Goal: Information Seeking & Learning: Understand process/instructions

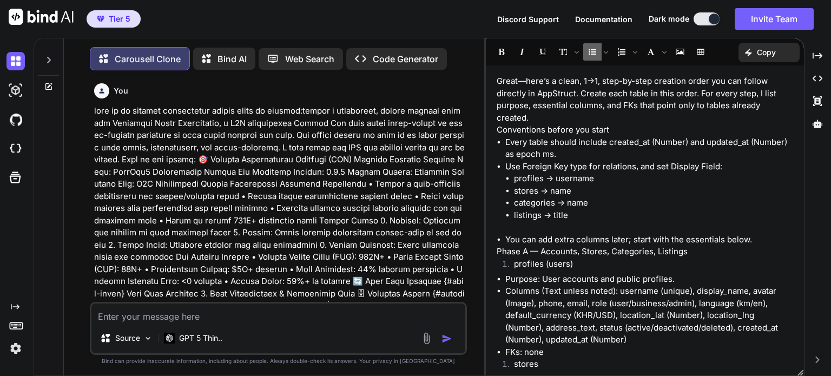
scroll to position [1191, 0]
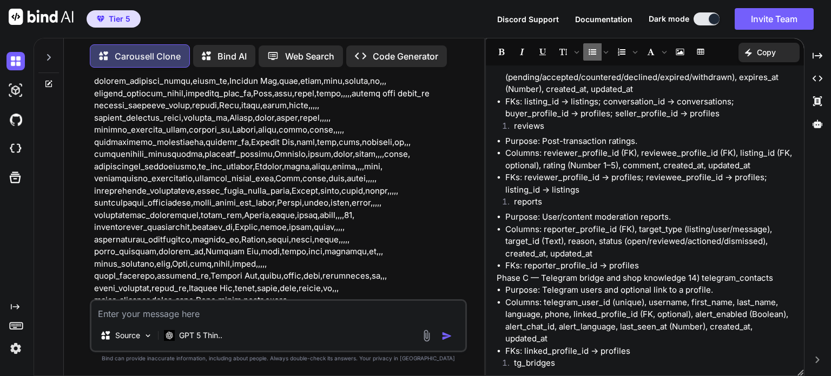
click at [260, 319] on textarea at bounding box center [278, 310] width 374 height 19
type textarea "l"
type textarea "x"
type textarea "le"
type textarea "x"
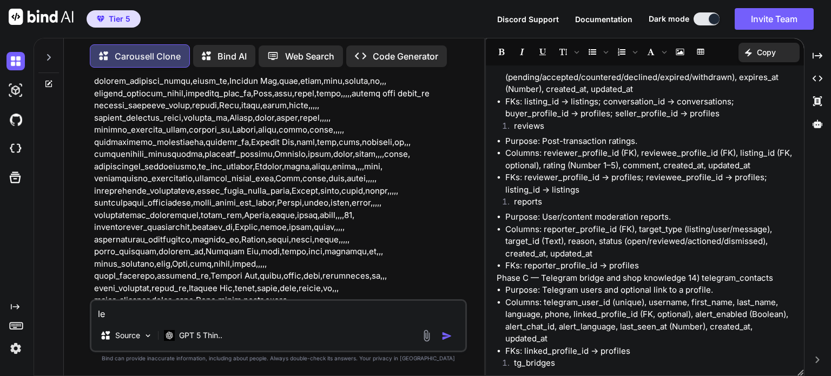
type textarea "let"
type textarea "x"
type textarea "let"
type textarea "x"
type textarea "let r"
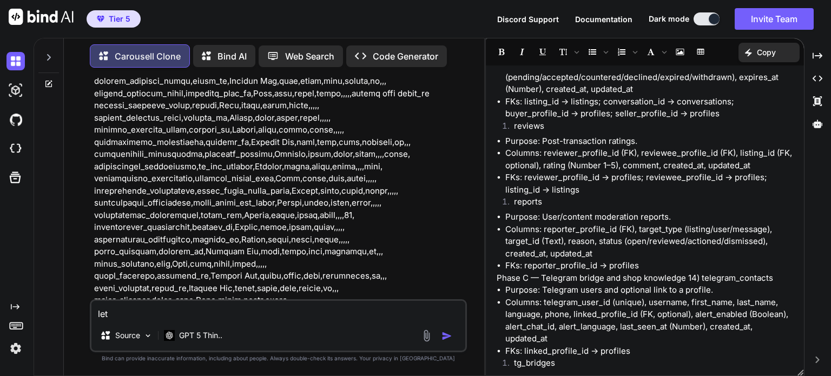
type textarea "x"
type textarea "let re"
type textarea "x"
type textarea "let r"
type textarea "x"
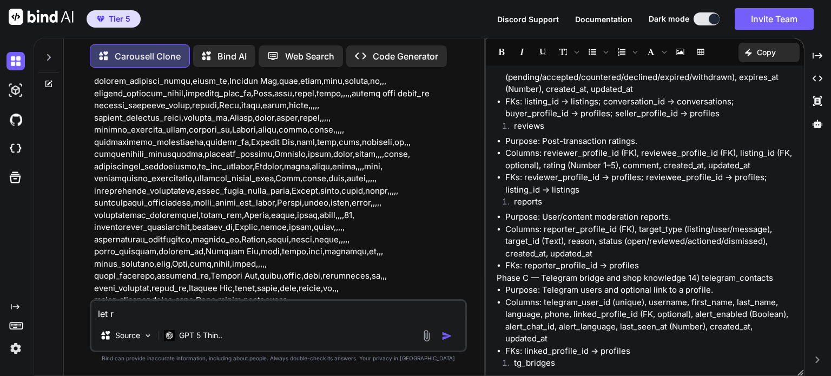
type textarea "let"
type textarea "x"
type textarea "let"
type textarea "x"
type textarea "le"
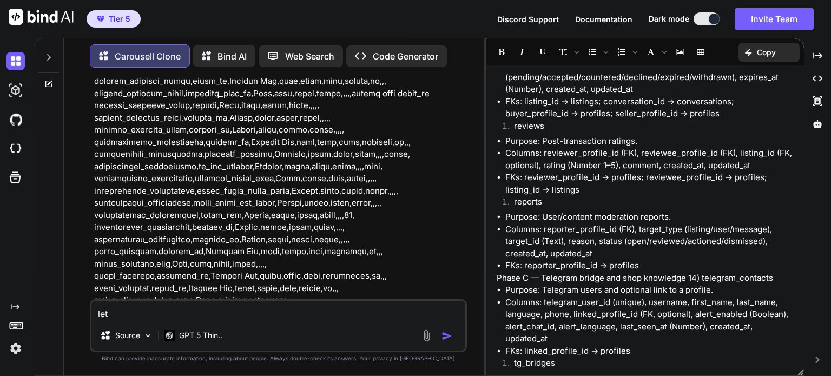
type textarea "x"
type textarea "l"
type textarea "x"
type textarea "i"
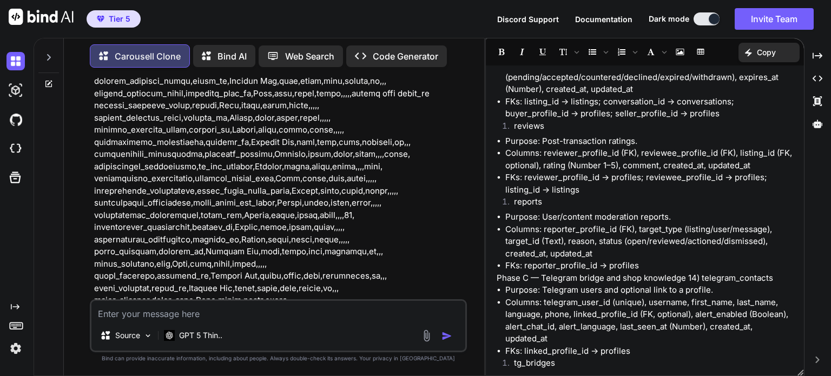
type textarea "x"
type textarea "i"
type textarea "x"
type textarea "i c"
type textarea "x"
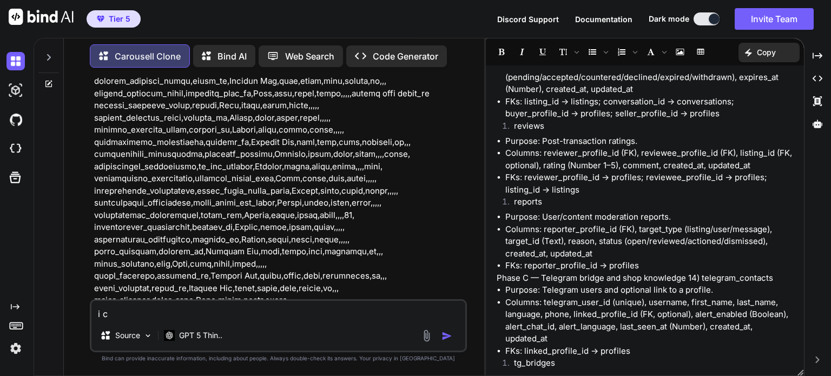
type textarea "i ca"
type textarea "x"
type textarea "i can"
type textarea "x"
type textarea "i [PERSON_NAME]"
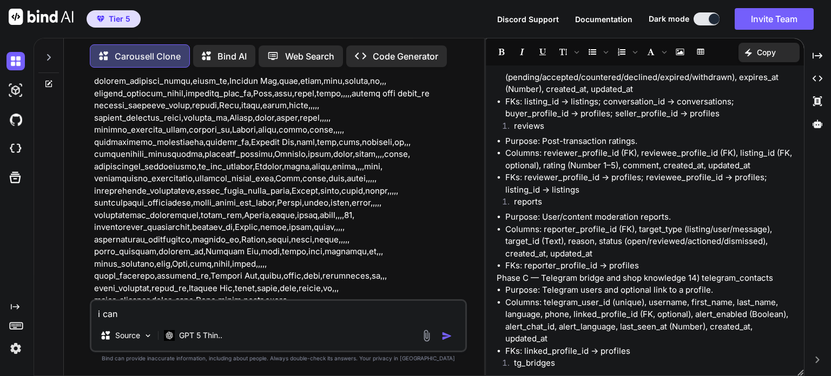
type textarea "x"
type textarea "i canno"
type textarea "x"
type textarea "i cannot"
type textarea "x"
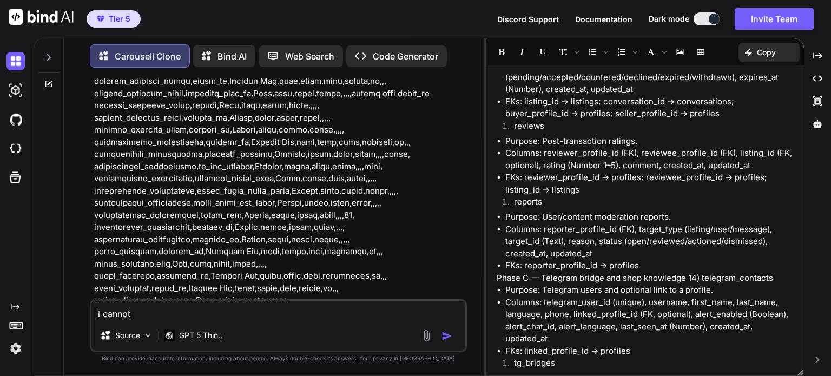
type textarea "i cannot"
type textarea "x"
type textarea "i cannot u"
type textarea "x"
type textarea "i cannot un"
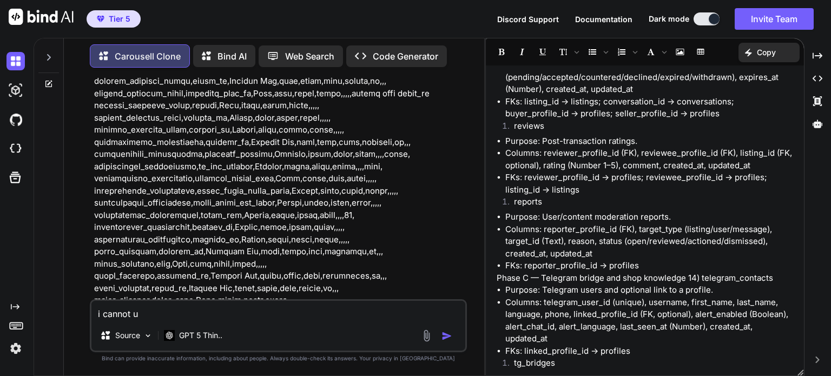
type textarea "x"
type textarea "i cannot und"
type textarea "x"
type textarea "i cannot unde"
type textarea "x"
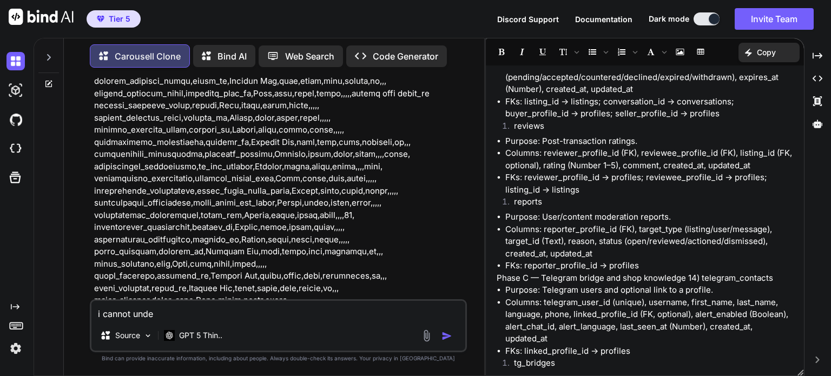
type textarea "i cannot under"
type textarea "x"
type textarea "i cannot unders"
type textarea "x"
type textarea "i cannot underst"
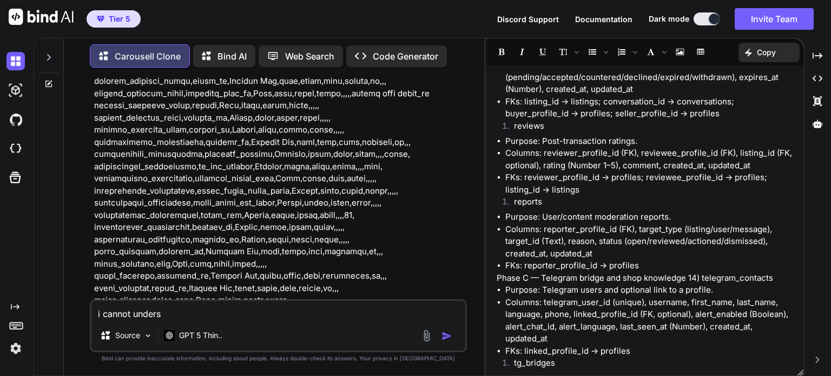
type textarea "x"
type textarea "i cannot understa"
type textarea "x"
type textarea "i cannot understan"
type textarea "x"
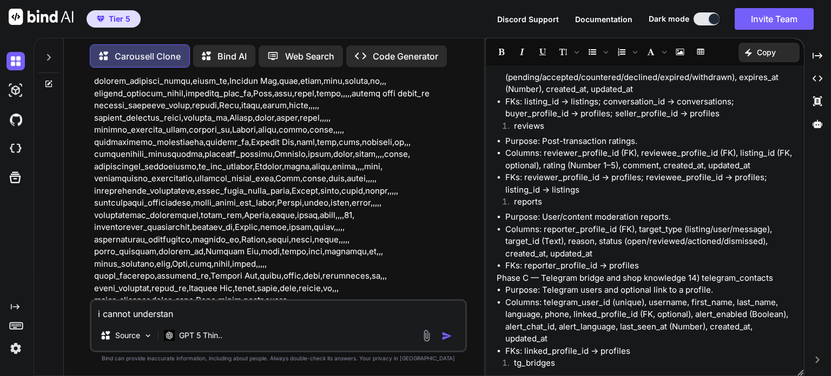
type textarea "i cannot understand"
type textarea "x"
type textarea "i cannot understand"
type textarea "x"
type textarea "i cannot understand f"
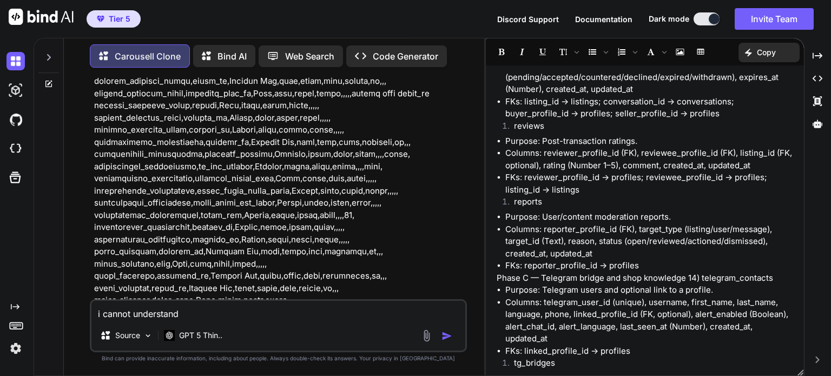
type textarea "x"
type textarea "i cannot understand fr"
type textarea "x"
type textarea "i cannot understand fro"
type textarea "x"
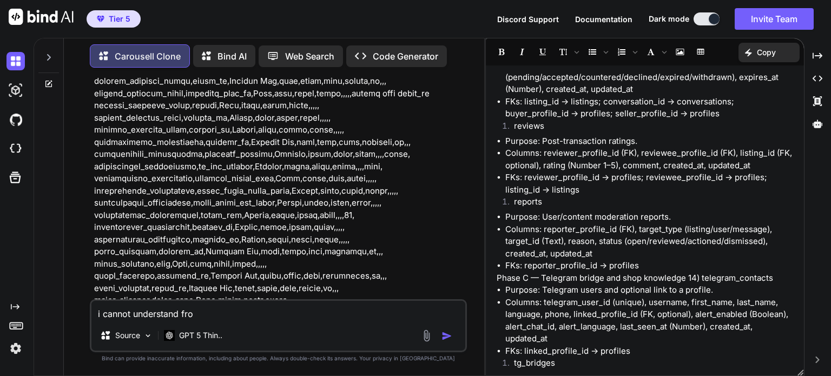
type textarea "i cannot understand from"
type textarea "x"
type textarea "i cannot understand from"
type textarea "x"
type textarea "i cannot understand from t"
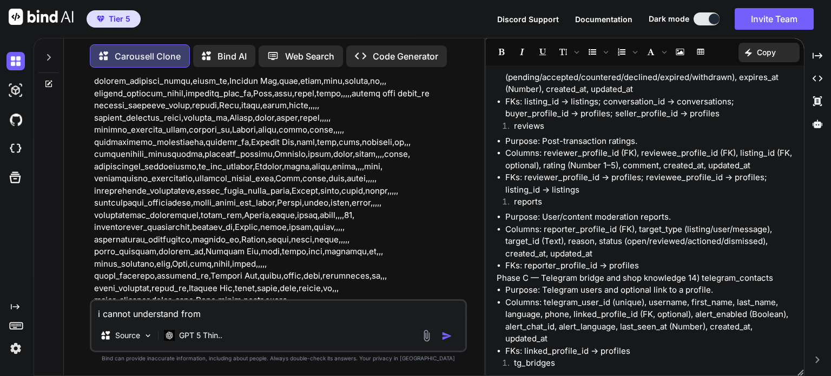
type textarea "x"
type textarea "i cannot understand from th"
type textarea "x"
type textarea "i cannot understand from thi"
type textarea "x"
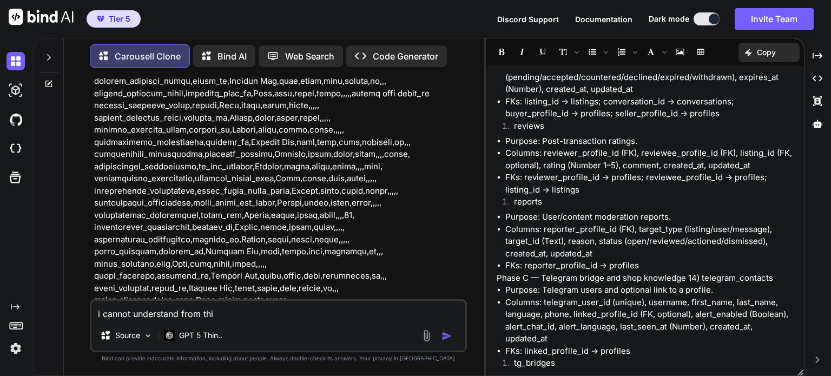
type textarea "i cannot understand from th"
type textarea "x"
type textarea "i cannot understand from the"
type textarea "x"
type textarea "i cannot understand from thes"
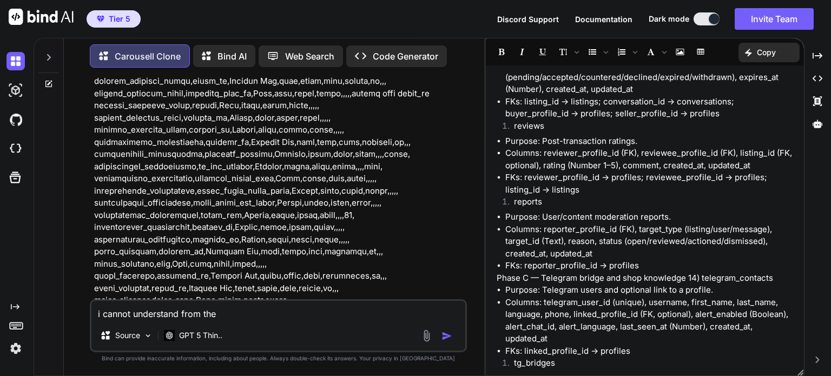
type textarea "x"
type textarea "i cannot understand from these"
type textarea "x"
type textarea "i cannot understand from these"
type textarea "x"
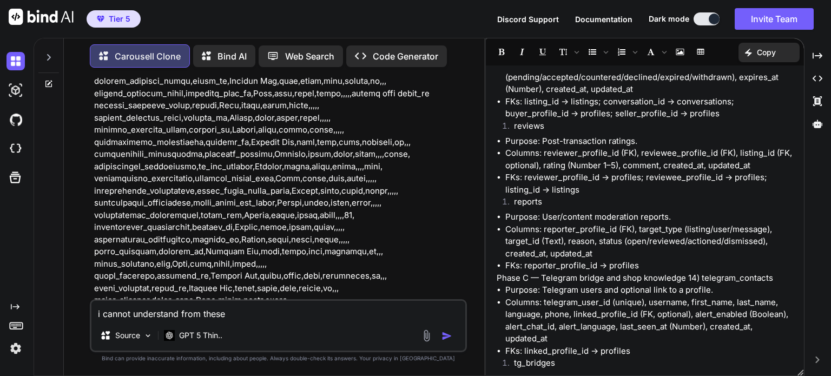
type textarea "i cannot understand from these d"
type textarea "x"
type textarea "i cannot understand from these da"
type textarea "x"
type textarea "i cannot understand from these dat"
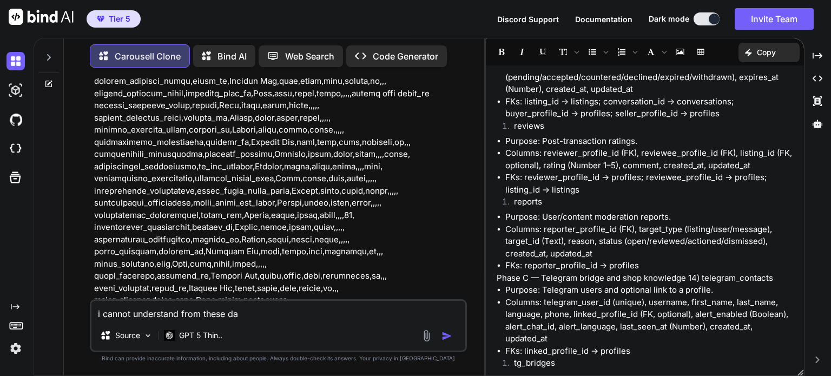
type textarea "x"
type textarea "i cannot understand from these data"
type textarea "x"
type textarea "i cannot understand from these data."
type textarea "x"
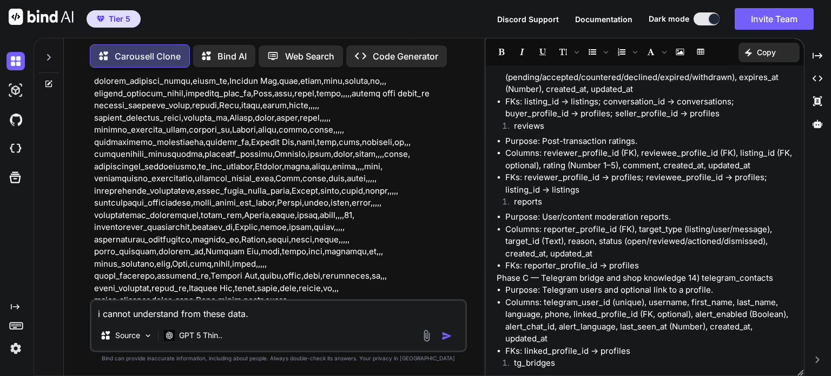
type textarea "i cannot understand from these data."
type textarea "x"
type textarea "i cannot understand from these data. l"
type textarea "x"
type textarea "i cannot understand from these data. le"
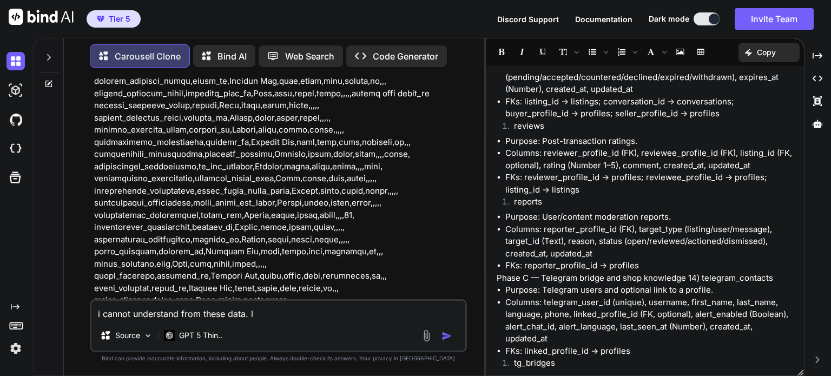
type textarea "x"
type textarea "i cannot understand from these data. let"
type textarea "x"
type textarea "i cannot understand from these data. let"
type textarea "x"
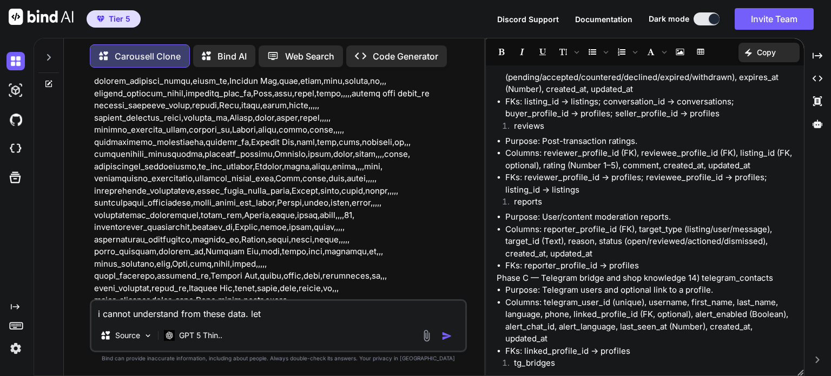
type textarea "i cannot understand from these data. let r"
type textarea "x"
type textarea "i cannot understand from these data. let re"
type textarea "x"
type textarea "i cannot understand from these data. let reg"
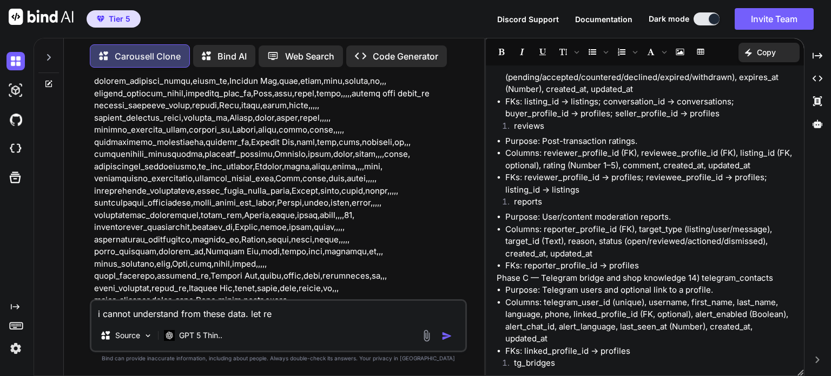
type textarea "x"
type textarea "i cannot understand from these data. let regn"
type textarea "x"
type textarea "i cannot understand from these data. let regne"
type textarea "x"
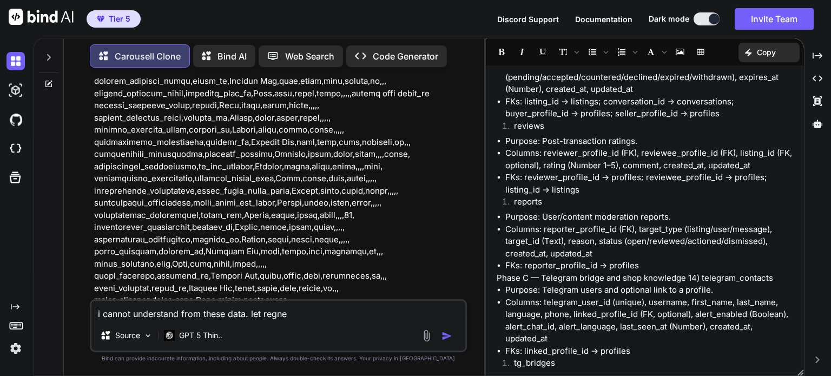
type textarea "i cannot understand from these data. let [PERSON_NAME]"
type textarea "x"
type textarea "i cannot understand from these data. let regne"
type textarea "x"
type textarea "i cannot understand from these data. let regn"
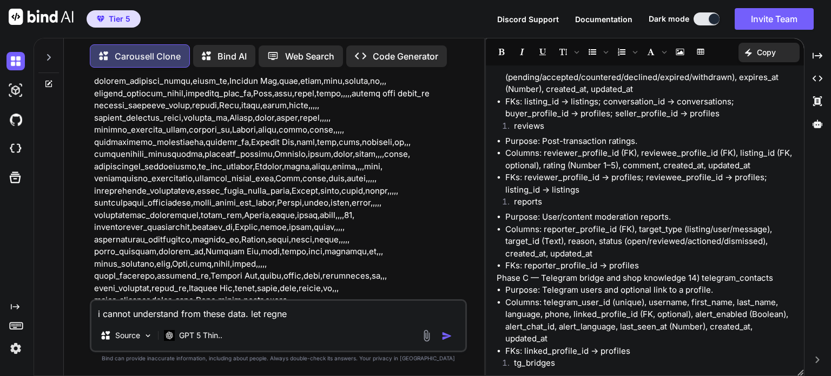
type textarea "x"
type textarea "i cannot understand from these data. let reg"
type textarea "x"
type textarea "i cannot understand from these data. let rege"
type textarea "x"
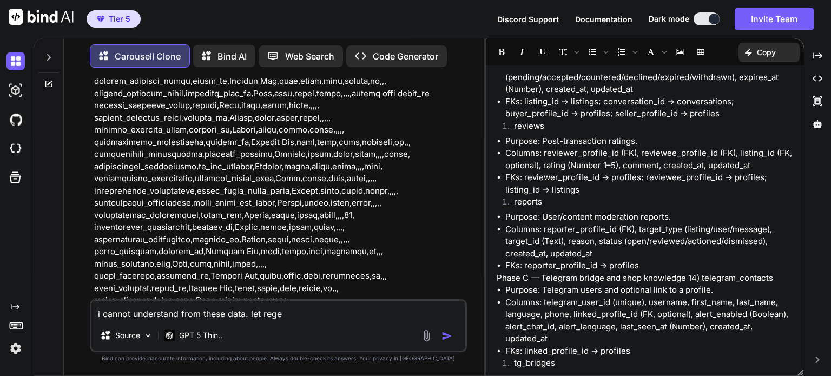
type textarea "i cannot understand from these data. let regen"
type textarea "x"
type textarea "i cannot understand from these data. let regene"
type textarea "x"
type textarea "i cannot understand from these data. let regener"
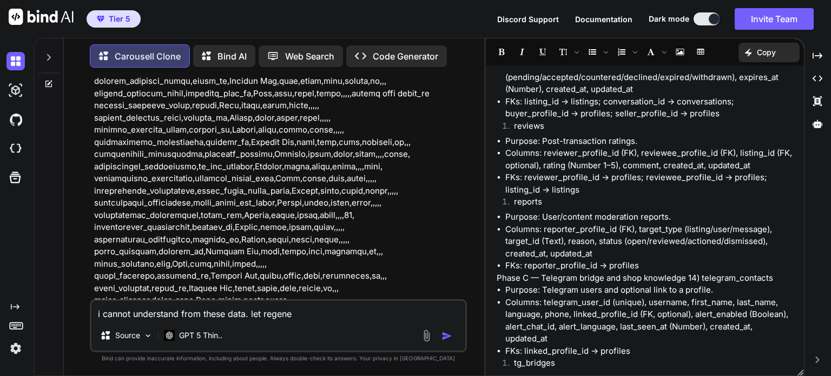
type textarea "x"
type textarea "i cannot understand from these data. let regenera"
type textarea "x"
type textarea "i cannot understand from these data. let regenerat"
type textarea "x"
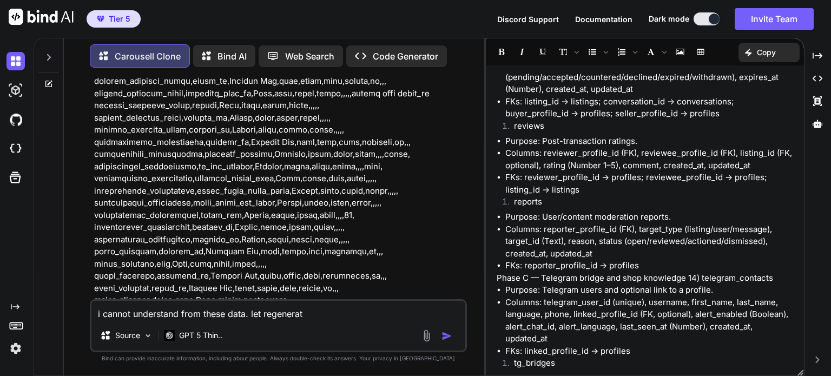
type textarea "i cannot understand from these data. let regenerate"
type textarea "x"
type textarea "i cannot understand from these data. let regenerate"
type textarea "x"
type textarea "i cannot understand from these data. let regenerate d"
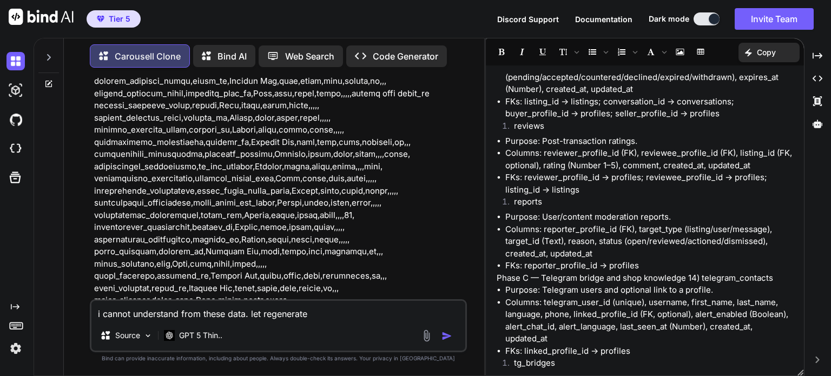
type textarea "x"
type textarea "i cannot understand from these data. let regenerate da"
type textarea "x"
type textarea "i cannot understand from these data. let regenerate dat"
type textarea "x"
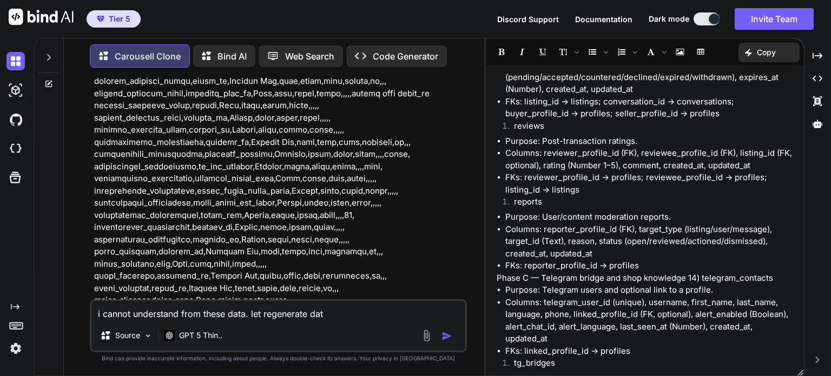
type textarea "i cannot understand from these data. let regenerate data"
type textarea "x"
type textarea "i cannot understand from these data. let regenerate datab"
type textarea "x"
type textarea "i cannot understand from these data. let regenerate databa"
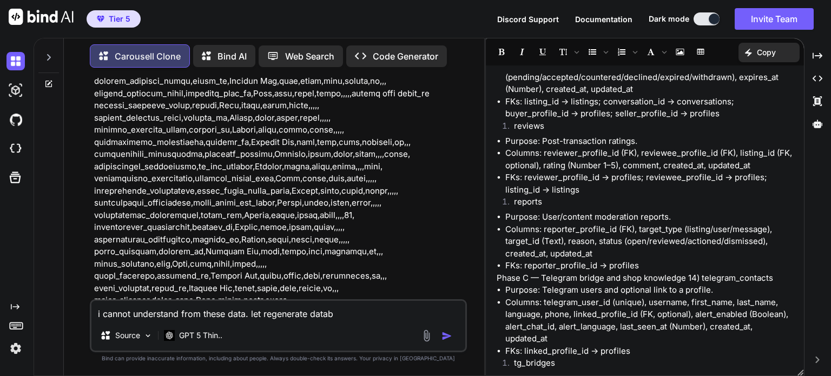
type textarea "x"
type textarea "i cannot understand from these data. let regenerate databas"
type textarea "x"
type textarea "i cannot understand from these data. let regenerate database"
type textarea "x"
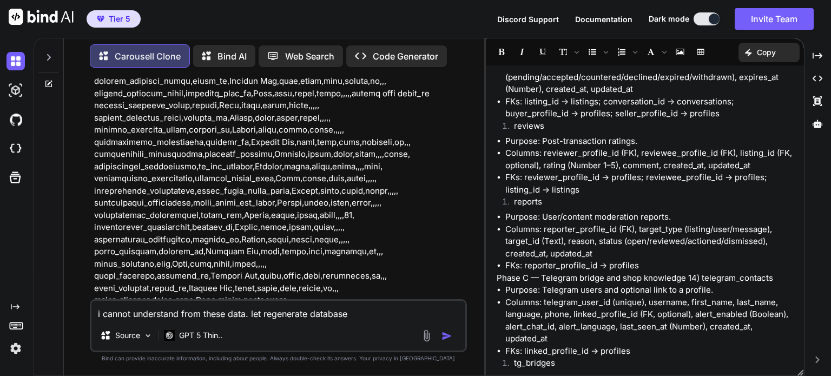
type textarea "i cannot understand from these data. let regenerate database"
type textarea "x"
type textarea "i cannot understand from these data. let regenerate database s"
type textarea "x"
type textarea "i cannot understand from these data. let regenerate database st"
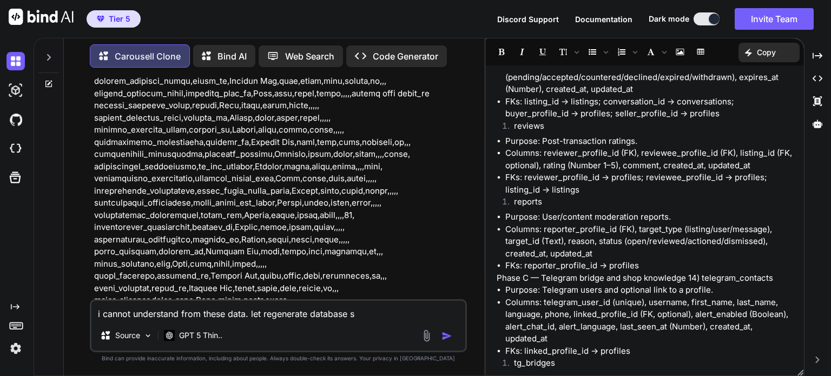
type textarea "x"
type textarea "i cannot understand from these data. let regenerate database str"
type textarea "x"
type textarea "i cannot understand from these data. let regenerate database stru"
type textarea "x"
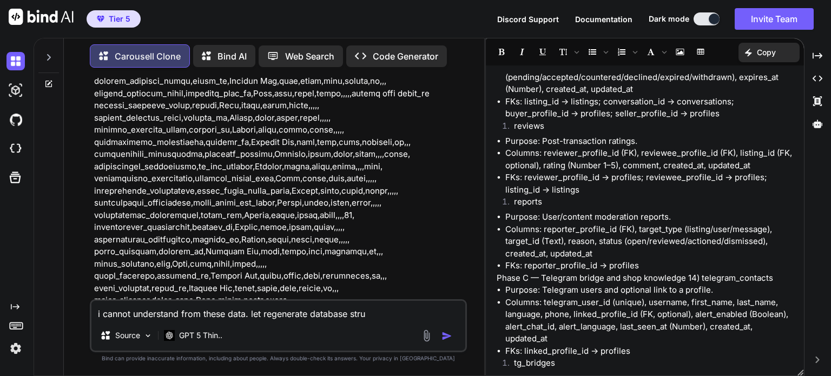
type textarea "i cannot understand from these data. let regenerate database struc"
type textarea "x"
type textarea "i cannot understand from these data. let regenerate database struct"
type textarea "x"
type textarea "i cannot understand from these data. let regenerate database structu"
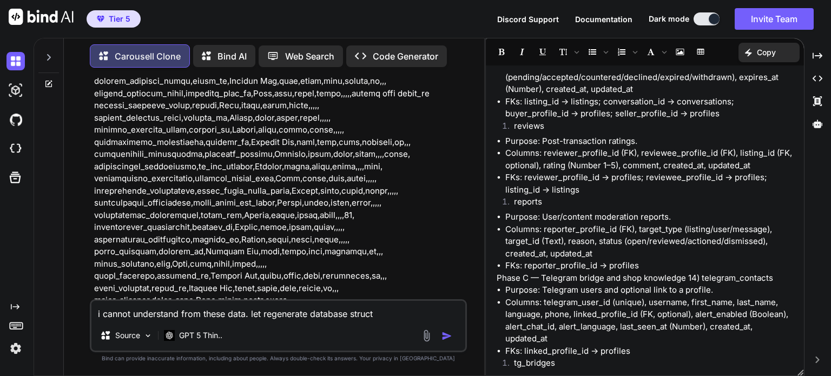
type textarea "x"
type textarea "i cannot understand from these data. let regenerate database structur"
type textarea "x"
type textarea "i cannot understand from these data. let regenerate database structure"
type textarea "x"
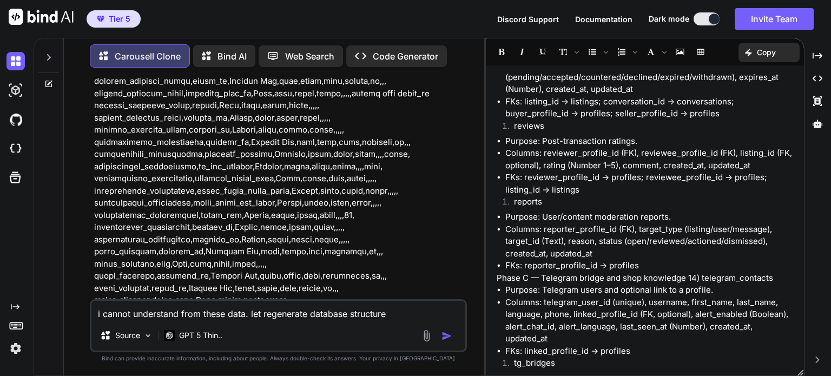
type textarea "i cannot understand from these data. let regenerate database structure"
type textarea "x"
type textarea "i cannot understand from these data. let regenerate database structure a"
type textarea "x"
type textarea "i cannot understand from these data. let regenerate database structure ag"
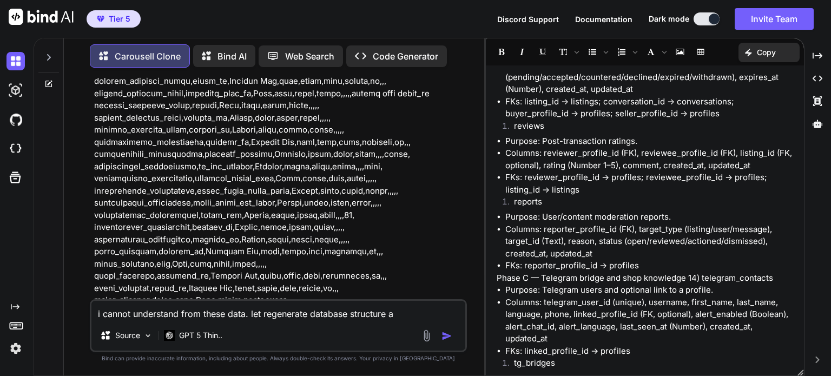
type textarea "x"
type textarea "i cannot understand from these data. let regenerate database structure aga"
type textarea "x"
type textarea "i cannot understand from these data. let regenerate database structure agai"
type textarea "x"
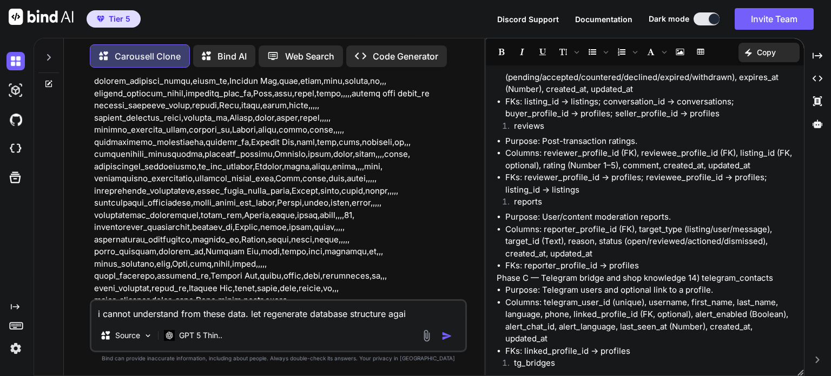
type textarea "i cannot understand from these data. let regenerate database structure again"
type textarea "x"
type textarea "i cannot understand from these data. let regenerate database structure again."
type textarea "x"
type textarea "i cannot understand from these data. let regenerate database structure again."
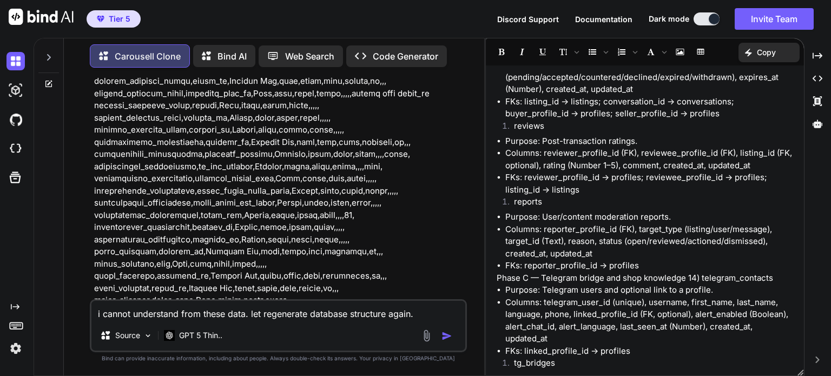
type textarea "x"
type textarea "i cannot understand from these data. let regenerate database structure again. b"
type textarea "x"
type textarea "i cannot understand from these data. let regenerate database structure again. by"
type textarea "x"
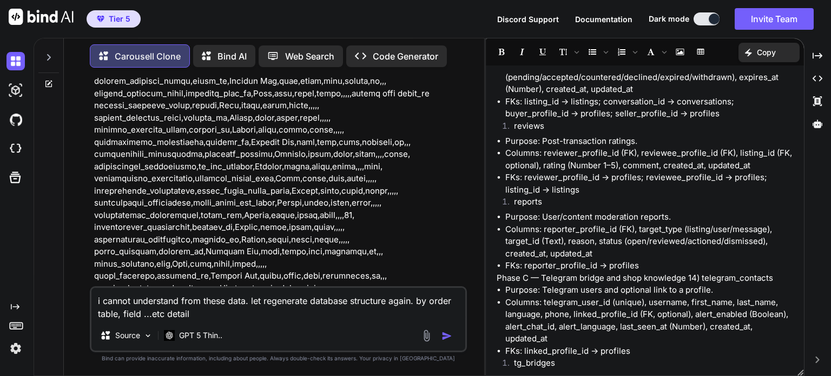
click at [418, 301] on textarea "i cannot understand from these data. let regenerate database structure again. b…" at bounding box center [278, 304] width 374 height 32
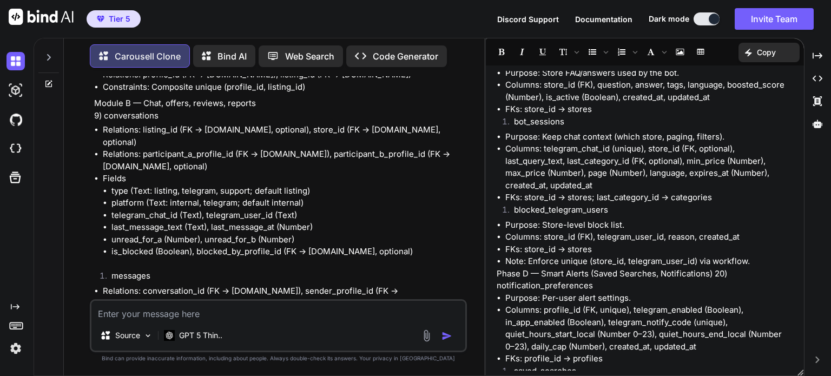
scroll to position [1678, 0]
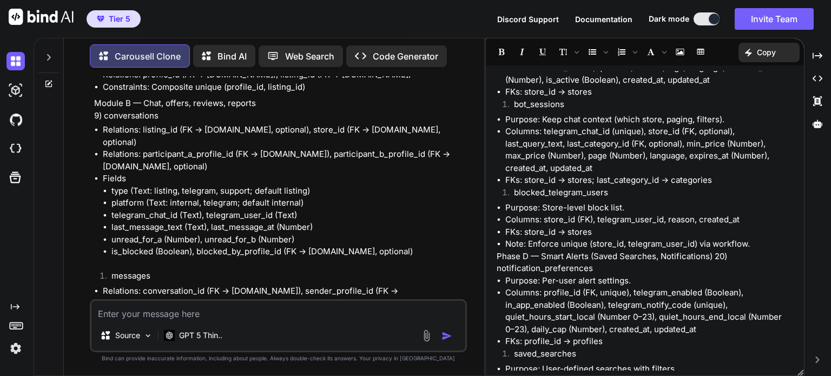
click at [730, 126] on li "Columns: telegram_chat_id (unique), store_id (FK, optional), last_query_text, l…" at bounding box center [649, 150] width 288 height 49
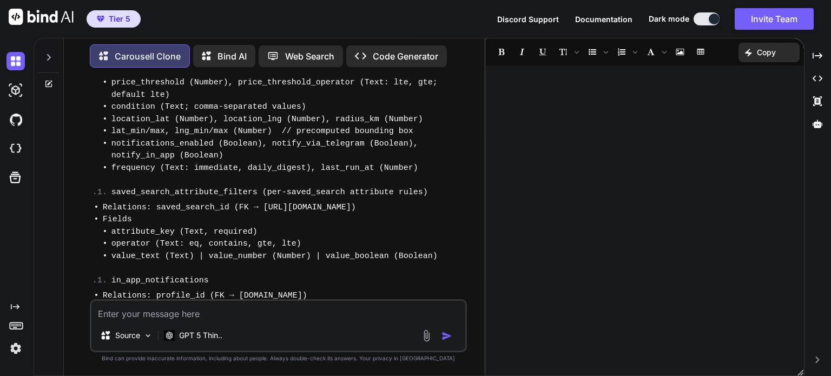
scroll to position [76487, 0]
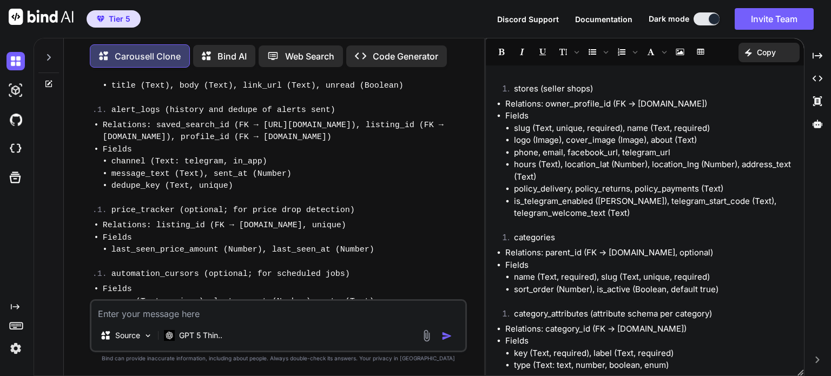
scroll to position [812, 0]
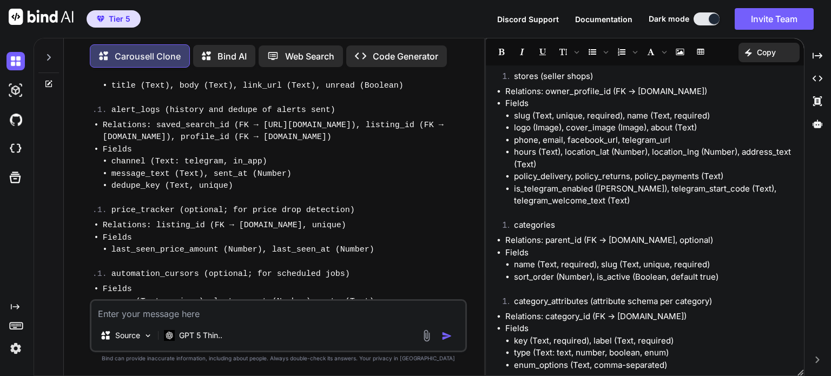
click at [775, 49] on p "Copy" at bounding box center [766, 52] width 19 height 11
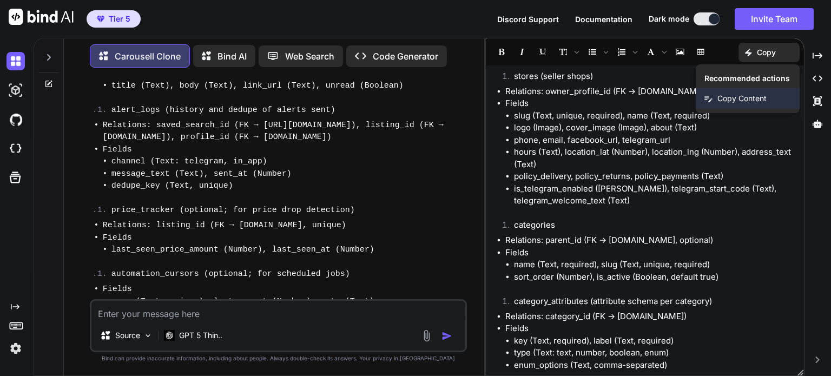
click at [754, 101] on span "Copy Content" at bounding box center [742, 98] width 49 height 11
